Goal: Task Accomplishment & Management: Use online tool/utility

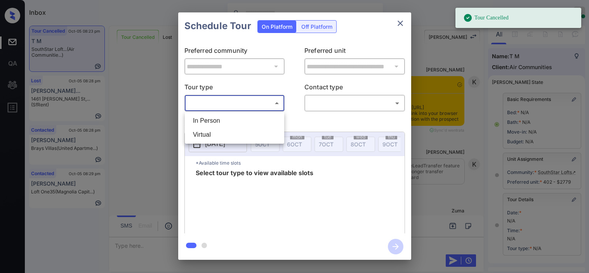
click at [250, 100] on body "Tour Cancelled Inbox Kristine Capara Online Set yourself offline Set yourself o…" at bounding box center [294, 136] width 589 height 273
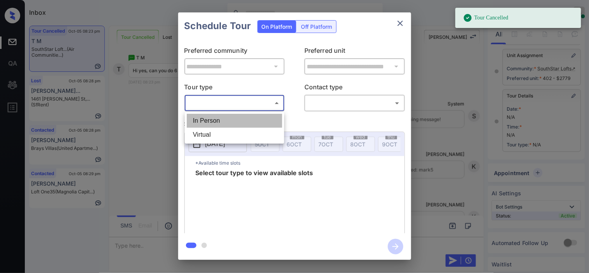
click at [250, 118] on li "In Person" at bounding box center [235, 121] width 96 height 14
type input "********"
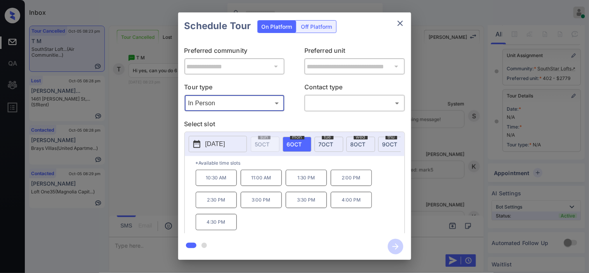
click at [214, 146] on p "2025-10-06" at bounding box center [215, 143] width 20 height 9
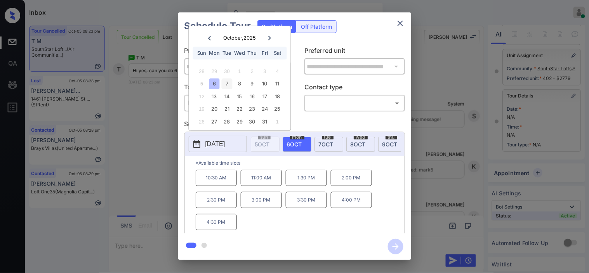
click at [227, 87] on div "7" at bounding box center [227, 84] width 10 height 10
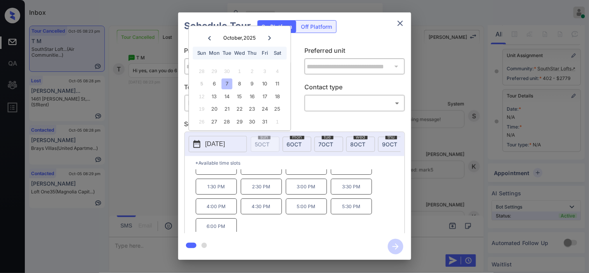
scroll to position [13, 0]
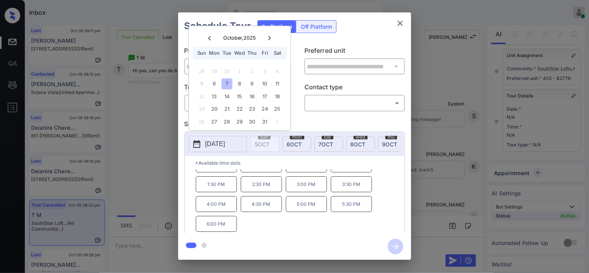
click at [183, 158] on div "**********" at bounding box center [294, 137] width 233 height 194
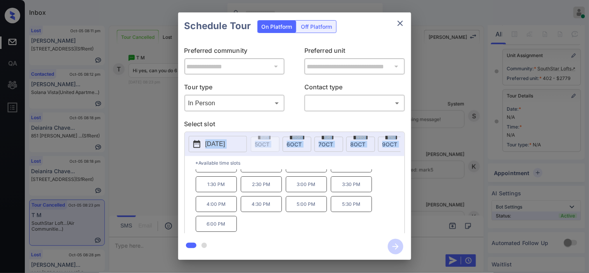
click at [153, 166] on div "**********" at bounding box center [294, 136] width 589 height 272
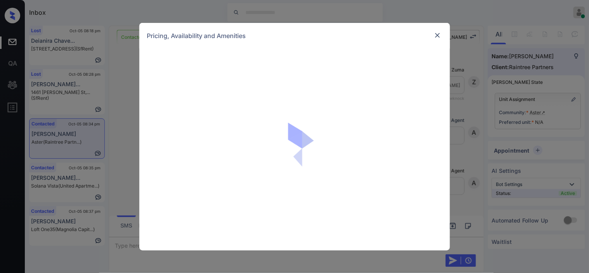
scroll to position [174, 0]
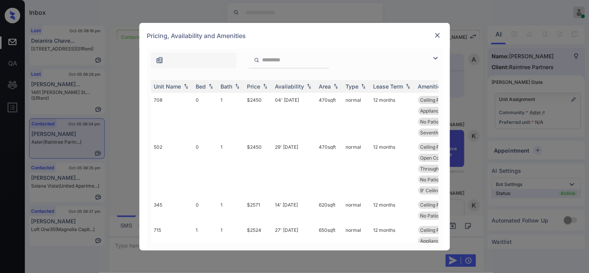
click at [433, 57] on img at bounding box center [435, 58] width 9 height 9
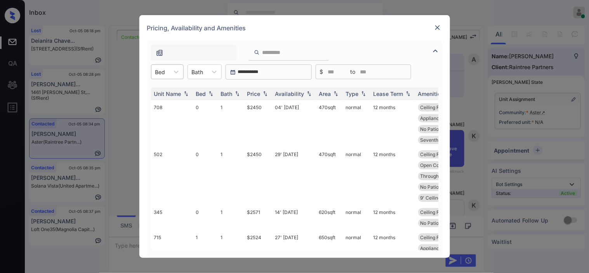
click at [160, 72] on div at bounding box center [160, 72] width 10 height 8
click at [162, 116] on div "2" at bounding box center [167, 119] width 33 height 14
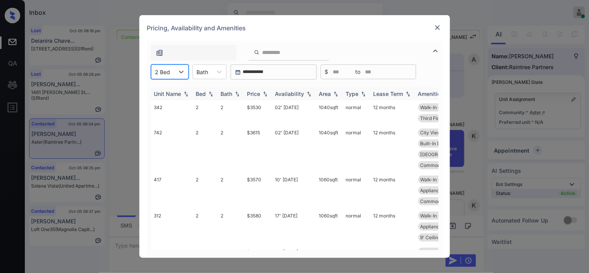
click at [259, 94] on div "Price" at bounding box center [253, 93] width 13 height 7
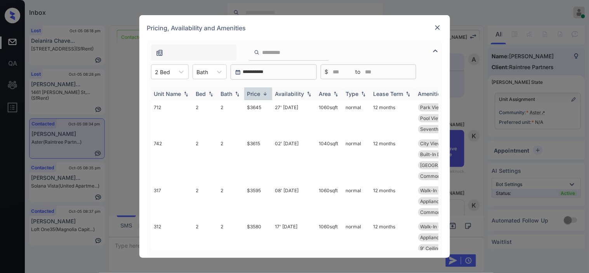
click at [259, 94] on div "Price" at bounding box center [253, 93] width 13 height 7
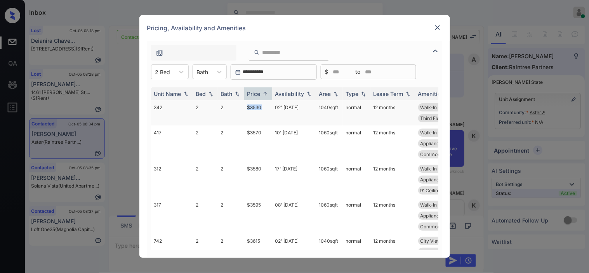
drag, startPoint x: 242, startPoint y: 106, endPoint x: 266, endPoint y: 107, distance: 24.5
click at [266, 107] on tr "342 2 2 $3530 02' Sep 25 1040 sqft normal 12 months Walk-In Closets Patio or Ba…" at bounding box center [354, 112] width 406 height 25
copy tr "$3530"
click at [254, 107] on td "$3530" at bounding box center [258, 112] width 28 height 25
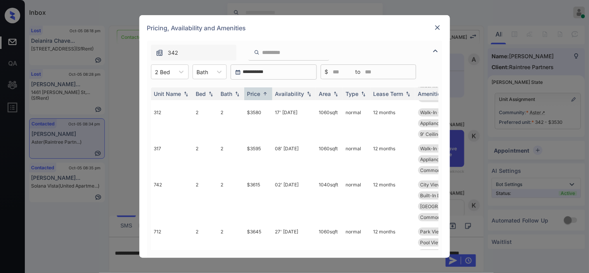
scroll to position [61, 0]
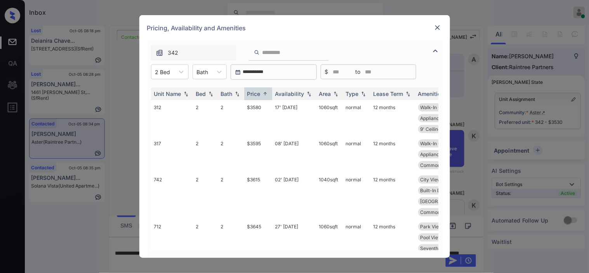
click at [434, 26] on img at bounding box center [438, 28] width 8 height 8
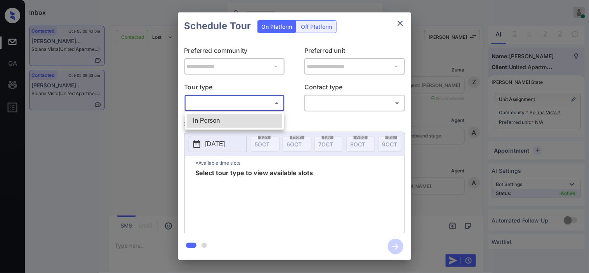
scroll to position [3033, 0]
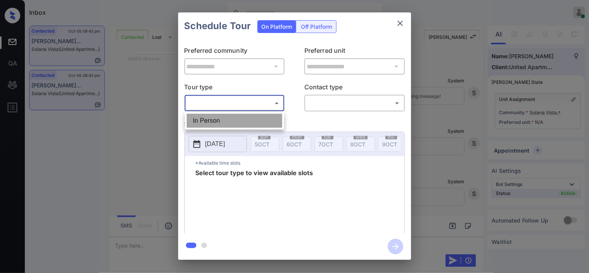
click at [263, 124] on li "In Person" at bounding box center [235, 121] width 96 height 14
type input "********"
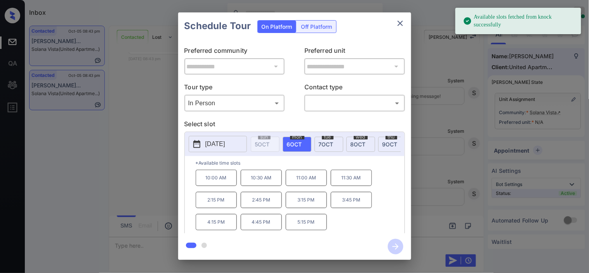
click at [219, 151] on button "2025-10-06" at bounding box center [218, 144] width 58 height 16
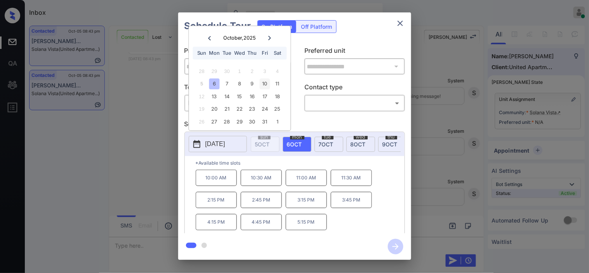
click at [260, 84] on div "10" at bounding box center [265, 84] width 10 height 10
click at [137, 142] on div "**********" at bounding box center [294, 136] width 589 height 272
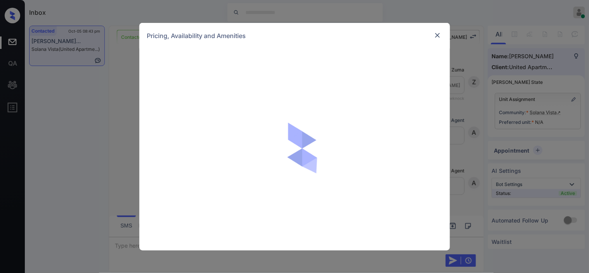
scroll to position [2943, 0]
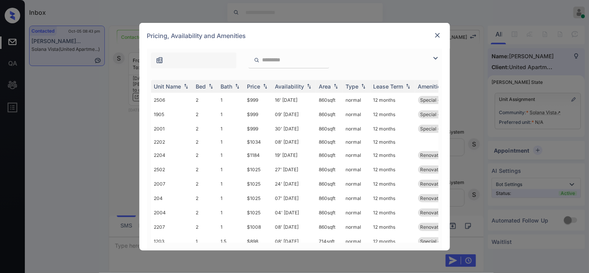
click at [435, 59] on img at bounding box center [435, 58] width 9 height 9
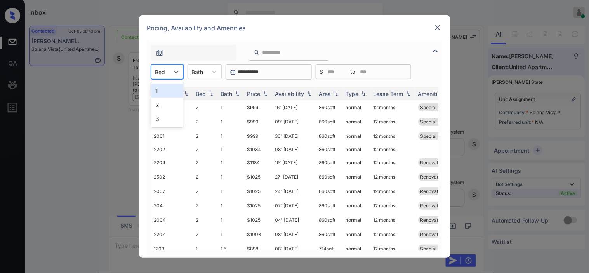
click at [164, 78] on div "Bed" at bounding box center [167, 71] width 33 height 15
click at [164, 96] on div "1" at bounding box center [167, 91] width 33 height 14
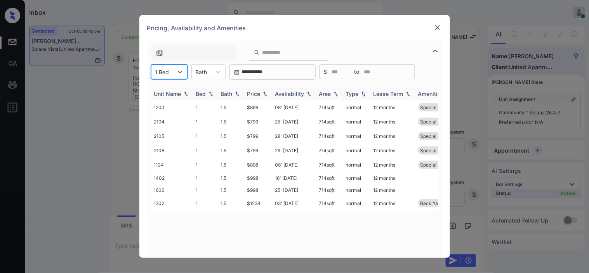
click at [268, 91] on img at bounding box center [265, 93] width 8 height 5
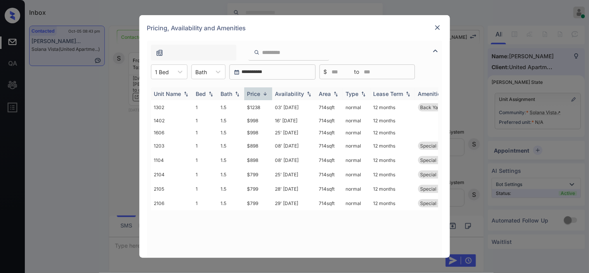
click at [268, 91] on img at bounding box center [265, 94] width 8 height 6
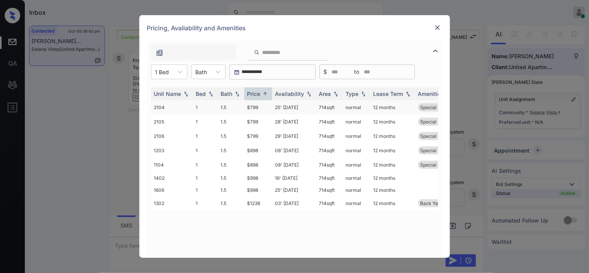
click at [284, 108] on td "25' Feb 25" at bounding box center [294, 107] width 44 height 14
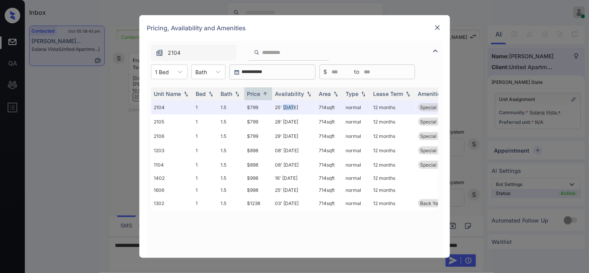
click at [435, 26] on img at bounding box center [438, 28] width 8 height 8
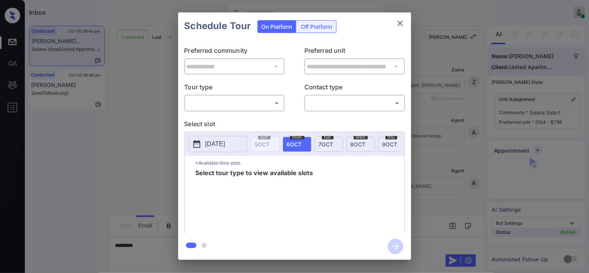
scroll to position [2727, 0]
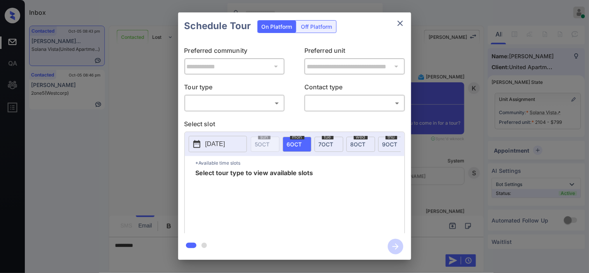
click at [245, 103] on body "Inbox Kristine Capara Online Set yourself offline Set yourself on break Profile…" at bounding box center [294, 136] width 589 height 273
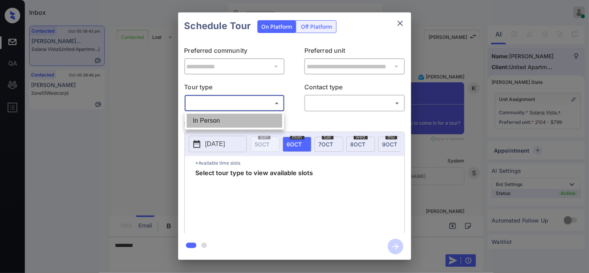
click at [235, 125] on li "In Person" at bounding box center [235, 121] width 96 height 14
type input "********"
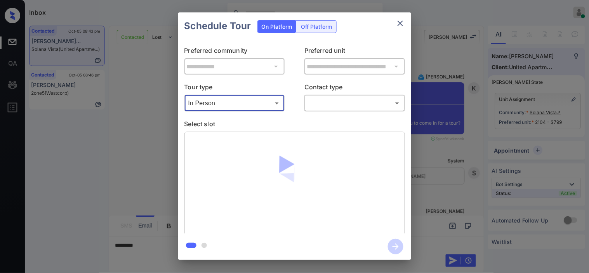
click at [161, 120] on div "**********" at bounding box center [294, 136] width 589 height 272
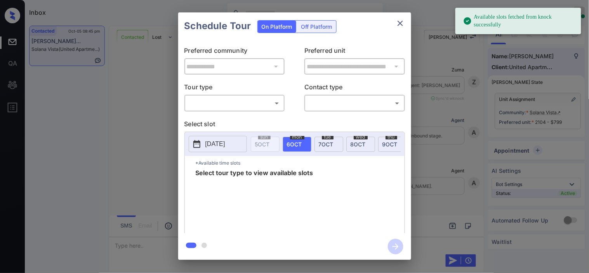
scroll to position [2949, 0]
click at [234, 103] on body "Available slots fetched from knock successfully Inbox [PERSON_NAME] Online Set …" at bounding box center [294, 136] width 589 height 273
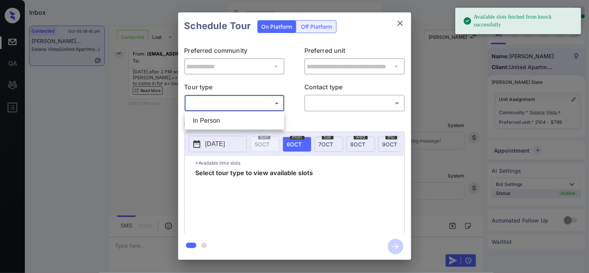
click at [233, 117] on li "In Person" at bounding box center [235, 121] width 96 height 14
type input "********"
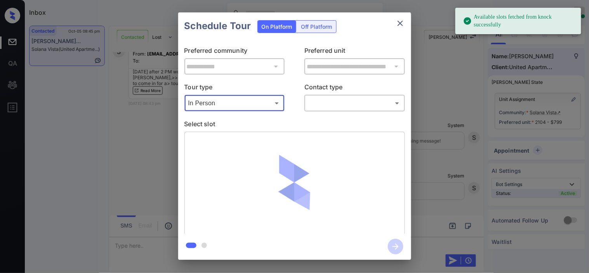
click at [348, 101] on body "Available slots fetched from knock successfully Inbox [PERSON_NAME] Online Set …" at bounding box center [294, 136] width 589 height 273
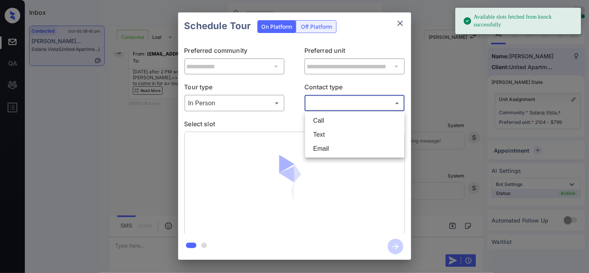
click at [329, 133] on li "Text" at bounding box center [355, 135] width 96 height 14
type input "****"
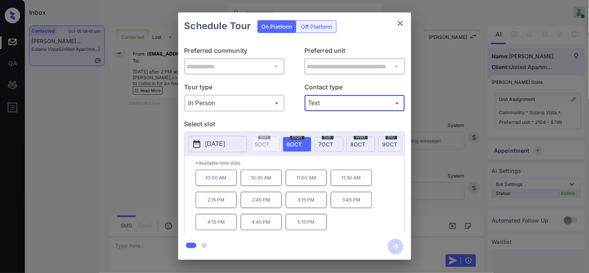
click at [207, 145] on p "[DATE]" at bounding box center [215, 143] width 20 height 9
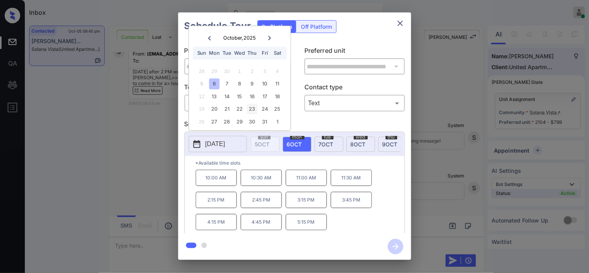
click at [264, 87] on div "10" at bounding box center [265, 84] width 10 height 10
click at [304, 225] on p "2:00 PM" at bounding box center [306, 217] width 41 height 16
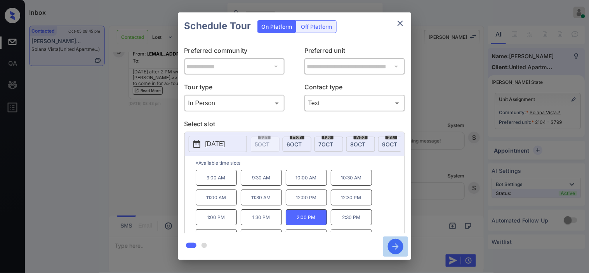
click at [394, 247] on icon "button" at bounding box center [396, 247] width 16 height 16
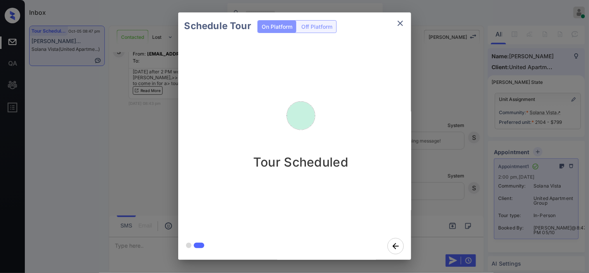
click at [443, 92] on div "Schedule Tour On Platform Off Platform Tour Scheduled" at bounding box center [294, 136] width 589 height 272
